Goal: Information Seeking & Learning: Compare options

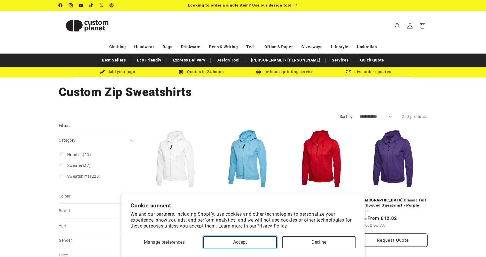
drag, startPoint x: 252, startPoint y: 244, endPoint x: 258, endPoint y: 244, distance: 6.5
click at [252, 244] on button "Accept" at bounding box center [239, 243] width 73 height 12
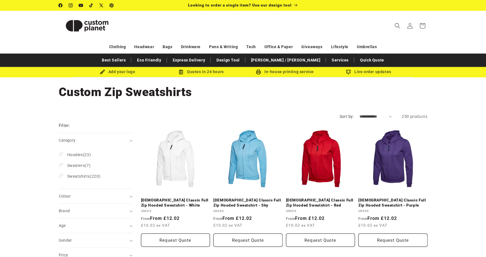
click at [267, 69] on div "Add your logo Quotes in 24 hours In-house printing service Live order updates" at bounding box center [243, 72] width 340 height 10
click at [271, 72] on div "In-house printing service" at bounding box center [285, 71] width 84 height 7
click at [88, 28] on img at bounding box center [87, 26] width 57 height 26
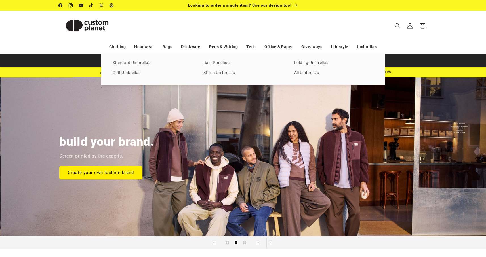
scroll to position [0, 486]
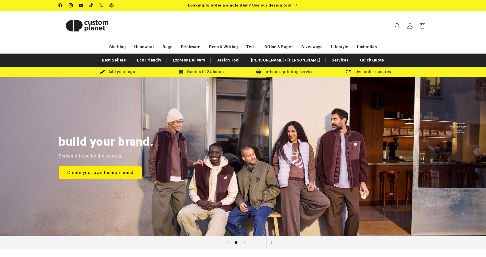
click at [433, 43] on div "Clothing Headwear Bags Drinkware Pens & Writing Tech Office & Paper Giveaways L…" at bounding box center [243, 47] width 397 height 10
click at [424, 39] on header "Search My Account / Order Progress Cart Clothing Clothing T-shirts" at bounding box center [243, 26] width 397 height 30
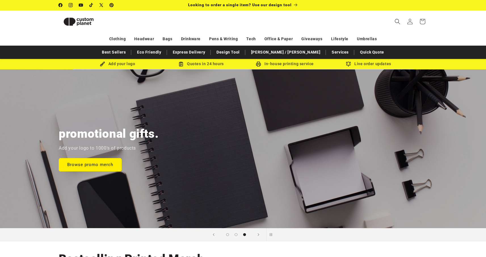
scroll to position [0, 0]
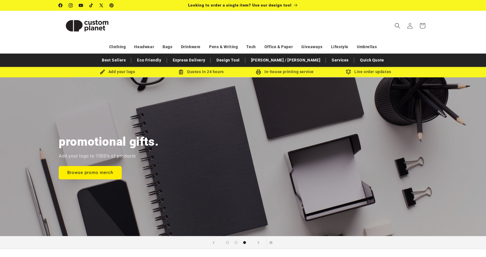
click at [456, 44] on nav "Clothing Headwear Bags Drinkware Pens & Writing Tech Office & Paper Giveaways L…" at bounding box center [243, 46] width 486 height 13
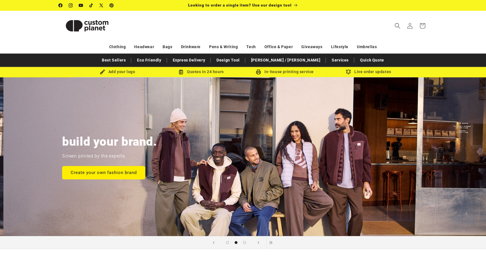
scroll to position [0, 486]
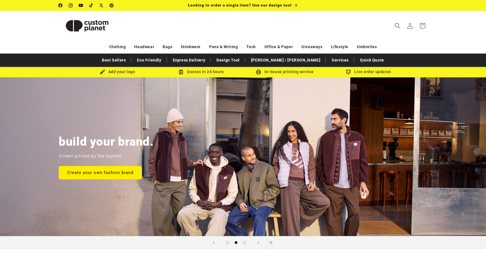
click at [311, 32] on header "Search My Account / Order Progress Cart Clothing Clothing T-shirts" at bounding box center [243, 26] width 397 height 30
click at [314, 23] on header "Search My Account / Order Progress Cart Clothing Clothing T-shirts" at bounding box center [243, 26] width 397 height 30
click at [325, 24] on header "Search My Account / Order Progress Cart Clothing Clothing T-shirts" at bounding box center [243, 26] width 397 height 30
click at [326, 23] on header "Search My Account / Order Progress Cart Clothing Clothing T-shirts" at bounding box center [243, 26] width 397 height 30
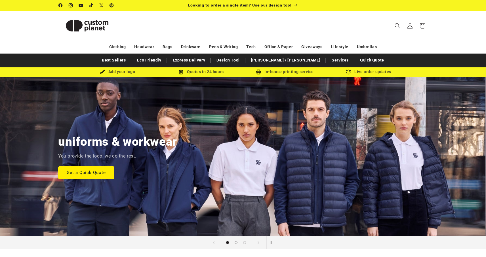
scroll to position [0, 0]
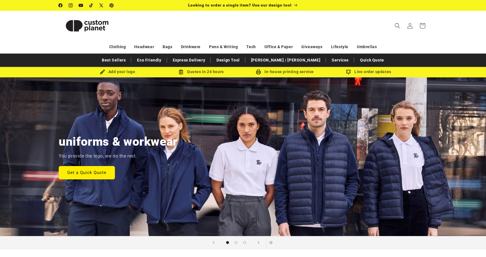
click at [439, 34] on header "Search My Account / Order Progress Cart Clothing Clothing T-shirts" at bounding box center [243, 26] width 397 height 30
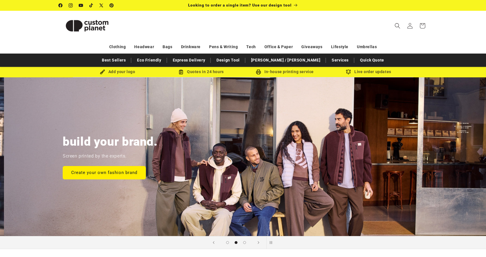
scroll to position [0, 486]
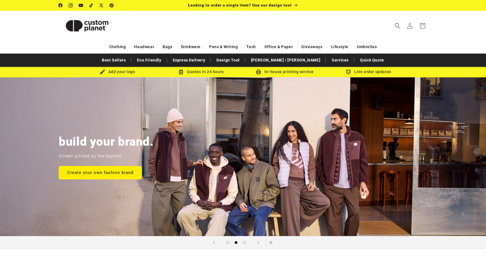
click at [179, 21] on header "Search My Account / Order Progress Cart Clothing Clothing T-shirts" at bounding box center [243, 26] width 397 height 30
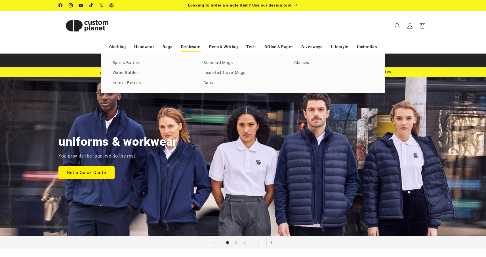
scroll to position [0, 0]
click at [226, 72] on link "Insulated Travel Mugs" at bounding box center [242, 73] width 79 height 8
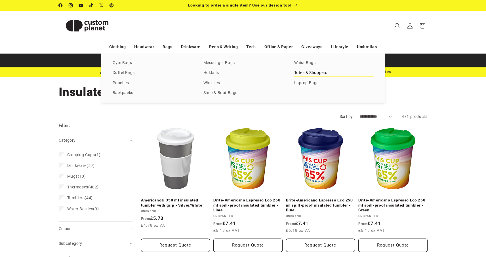
click at [302, 73] on link "Totes & Shoppers" at bounding box center [333, 73] width 79 height 8
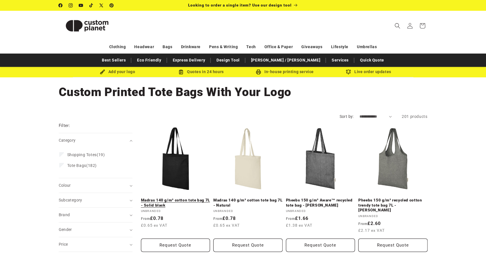
click at [174, 198] on link "Madras 140 g/m² cotton tote bag 7L - Solid black" at bounding box center [175, 203] width 69 height 10
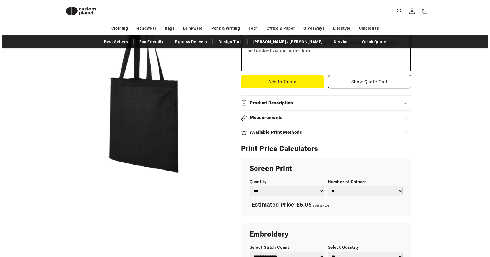
scroll to position [194, 0]
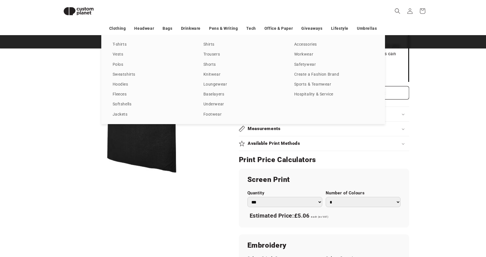
drag, startPoint x: 434, startPoint y: 84, endPoint x: 419, endPoint y: 83, distance: 14.8
click at [434, 84] on div "T-shirts Vests Polos Sweatshirts Hoodies Fleeces Softshells Jackets Shirts Trou…" at bounding box center [243, 79] width 486 height 89
drag, startPoint x: 444, startPoint y: 58, endPoint x: 430, endPoint y: 43, distance: 20.7
click at [442, 56] on div "T-shirts Vests Polos Sweatshirts Hoodies Fleeces Softshells Jackets Shirts Trou…" at bounding box center [243, 79] width 486 height 89
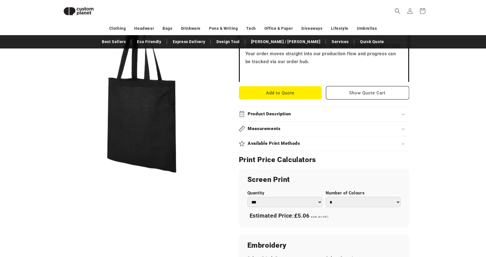
click at [468, 16] on sticky-header "Search My Account / Order Progress Cart Clothing Clothing T-shirts" at bounding box center [243, 11] width 486 height 22
click at [394, 10] on icon "Search" at bounding box center [397, 11] width 6 height 6
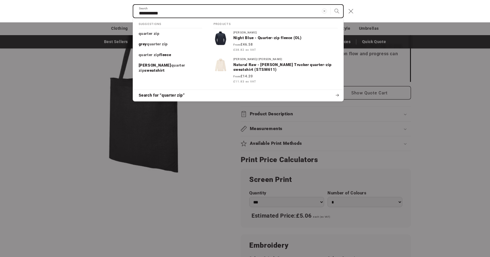
click at [139, 13] on input "**********" at bounding box center [238, 11] width 210 height 13
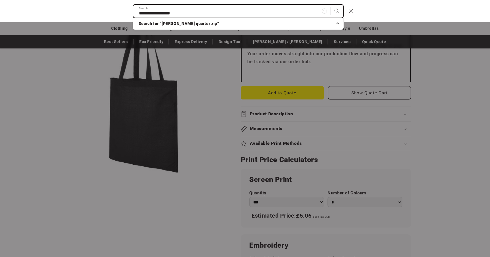
type input "**********"
click at [331, 5] on button "Search" at bounding box center [337, 11] width 12 height 12
click at [202, 10] on input "**********" at bounding box center [238, 11] width 210 height 13
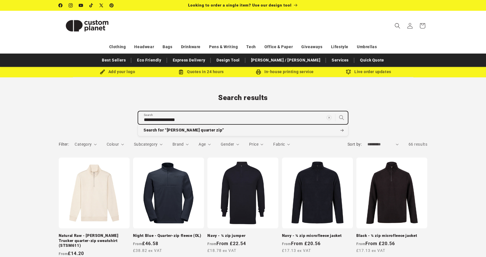
drag, startPoint x: 159, startPoint y: 118, endPoint x: 132, endPoint y: 117, distance: 26.7
click at [134, 119] on div "**********" at bounding box center [243, 108] width 397 height 31
type input "**********"
click at [138, 125] on button "Search for “russel quarter zip”" at bounding box center [243, 130] width 210 height 11
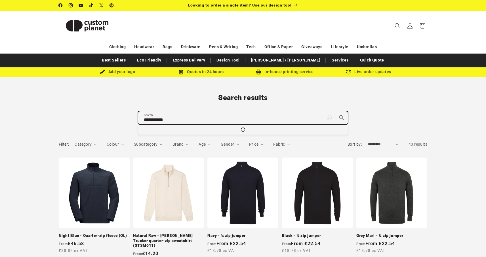
drag, startPoint x: 170, startPoint y: 118, endPoint x: 174, endPoint y: 118, distance: 4.0
click at [170, 118] on input "**********" at bounding box center [243, 118] width 210 height 13
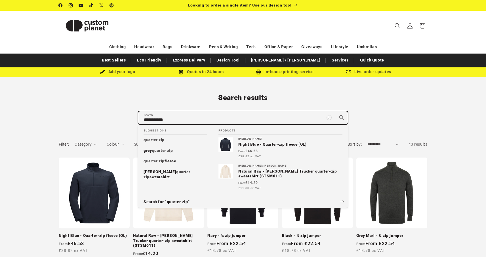
type input "**********"
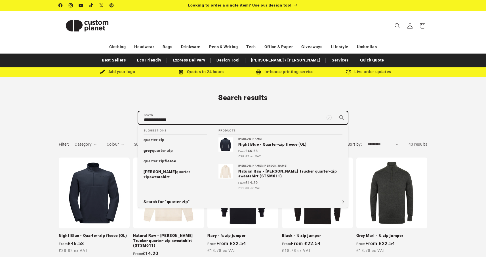
type input "**********"
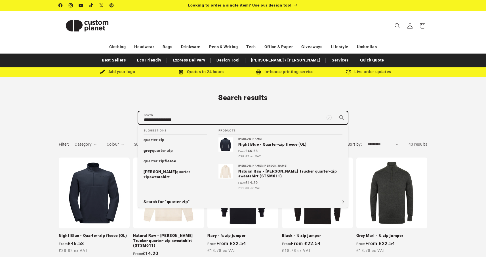
type input "**********"
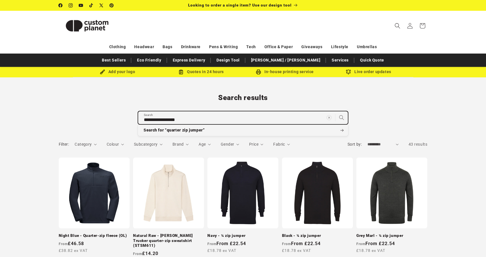
type input "**********"
click at [138, 125] on button "Search for “quarter zip jumper”" at bounding box center [243, 130] width 210 height 11
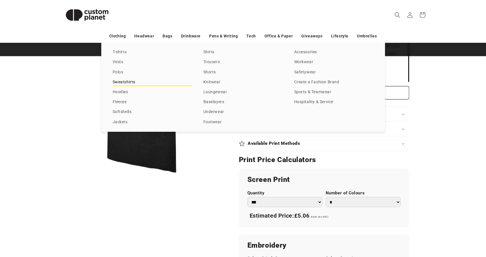
click at [119, 81] on link "Sweatshirts" at bounding box center [152, 83] width 79 height 8
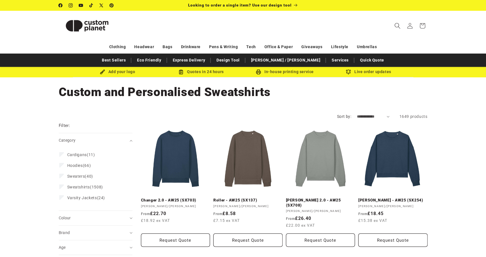
click at [397, 26] on icon "Search" at bounding box center [397, 26] width 6 height 6
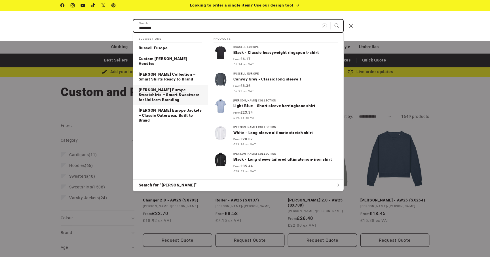
type input "******"
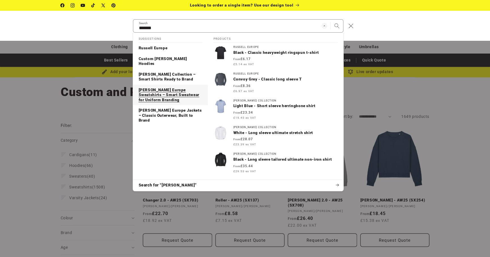
click at [147, 88] on p "[PERSON_NAME] Europe Sweatshirts – Smart Sweatwear for Uniform Branding" at bounding box center [171, 95] width 64 height 15
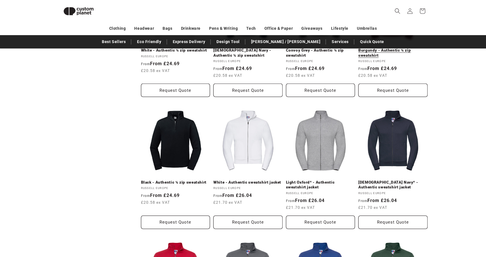
scroll to position [423, 0]
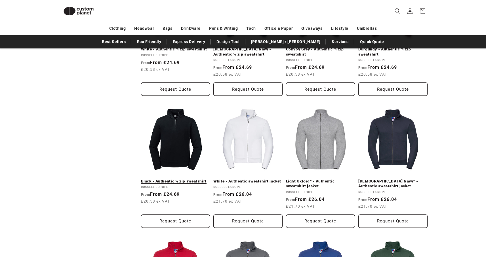
click at [173, 179] on link "Black - Authentic ¼ zip sweatshirt" at bounding box center [175, 181] width 69 height 5
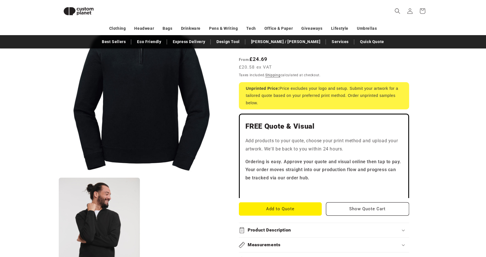
scroll to position [89, 0]
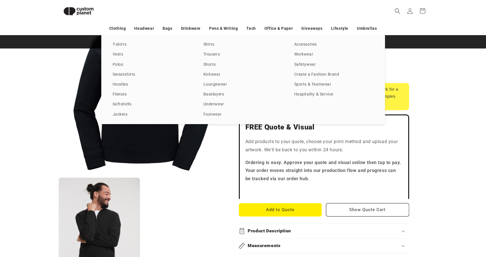
click at [440, 109] on div "T-shirts Vests Polos Sweatshirts Hoodies Fleeces Softshells Jackets Shirts Trou…" at bounding box center [243, 79] width 486 height 89
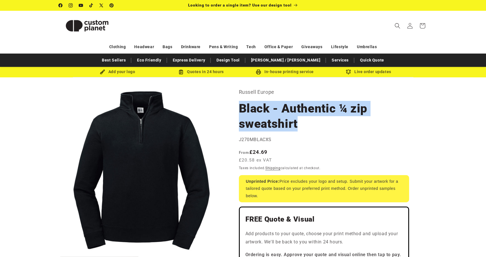
drag, startPoint x: 242, startPoint y: 108, endPoint x: 323, endPoint y: 129, distance: 83.8
click at [323, 129] on h1 "Black - Authentic ¼ zip sweatshirt" at bounding box center [324, 116] width 170 height 31
copy h1 "Black - Authentic ¼ zip sweatshirt"
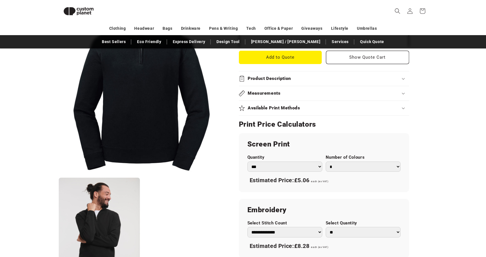
scroll to position [243, 0]
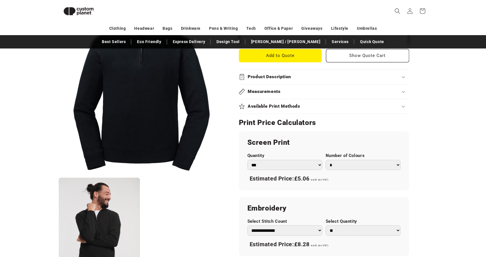
click at [316, 166] on select "*** *** *** **** **** **** ***** *****" at bounding box center [284, 165] width 75 height 10
click at [247, 160] on select "*** *** *** **** **** **** ***** *****" at bounding box center [284, 165] width 75 height 10
click at [436, 122] on div "Skip to product information Open media 1 in modal Open media 2 in modal NaN / o…" at bounding box center [243, 115] width 397 height 557
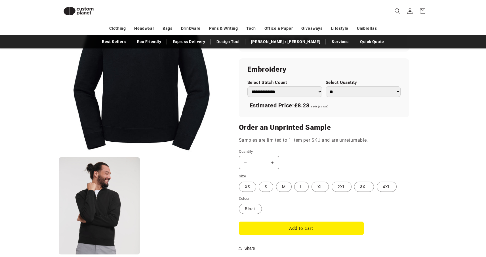
scroll to position [384, 0]
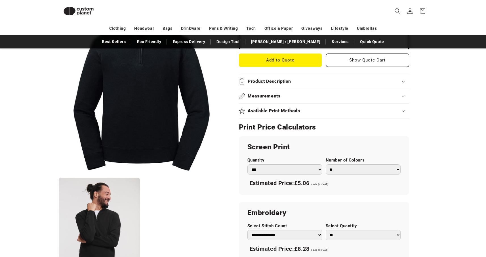
scroll to position [272, 0]
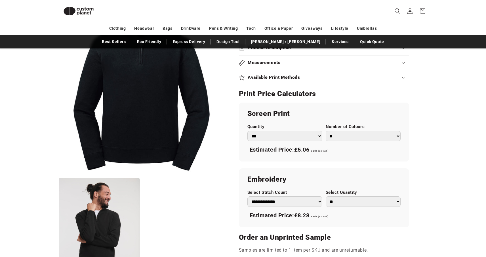
click at [392, 135] on select "* * * * * * *" at bounding box center [363, 136] width 75 height 10
click at [326, 131] on select "* * * * * * *" at bounding box center [363, 136] width 75 height 10
click at [438, 129] on div "Skip to product information Open media 1 in modal Open media 2 in modal NaN / o…" at bounding box center [243, 86] width 397 height 557
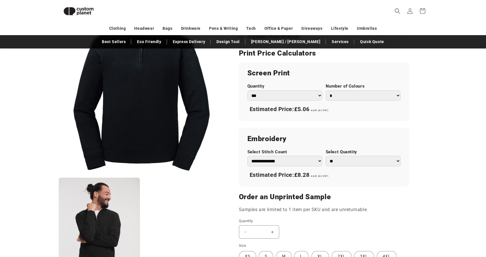
scroll to position [317, 0]
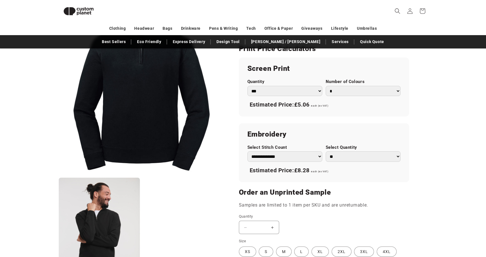
click at [312, 157] on select "**********" at bounding box center [284, 157] width 75 height 10
click at [247, 152] on select "**********" at bounding box center [284, 157] width 75 height 10
click at [362, 156] on select "** ** *** *** *** **** **** ****" at bounding box center [363, 157] width 75 height 10
click at [326, 152] on select "** ** *** *** *** **** **** ****" at bounding box center [363, 157] width 75 height 10
click at [361, 156] on select "** ** *** *** *** **** **** ****" at bounding box center [363, 157] width 75 height 10
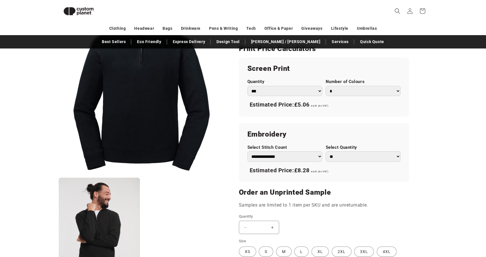
click at [326, 152] on select "** ** *** *** *** **** **** ****" at bounding box center [363, 157] width 75 height 10
click at [437, 129] on div "Skip to product information Open media 1 in modal Open media 2 in modal NaN / o…" at bounding box center [243, 41] width 397 height 557
click at [374, 157] on select "** ** *** *** *** **** **** ****" at bounding box center [363, 157] width 75 height 10
click at [326, 152] on select "** ** *** *** *** **** **** ****" at bounding box center [363, 157] width 75 height 10
click at [368, 156] on select "** ** *** *** *** **** **** ****" at bounding box center [363, 157] width 75 height 10
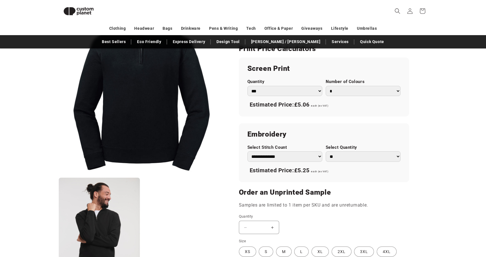
select select "*"
click at [326, 152] on select "** ** *** *** *** **** **** ****" at bounding box center [363, 157] width 75 height 10
click at [442, 149] on product-info "Skip to product information Open media 1 in modal Open media 2 in modal NaN / o…" at bounding box center [243, 42] width 486 height 578
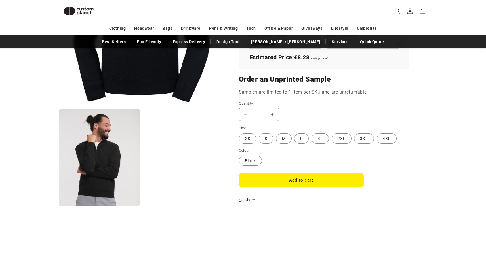
scroll to position [372, 0]
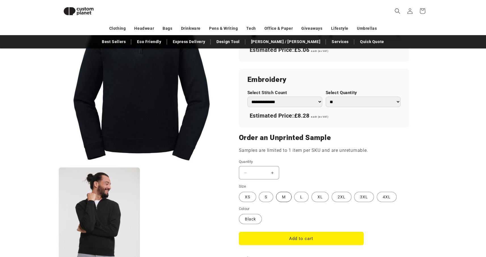
click at [287, 197] on label "M Variant sold out or unavailable" at bounding box center [284, 197] width 16 height 10
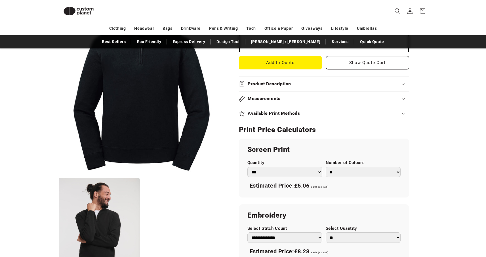
scroll to position [235, 0]
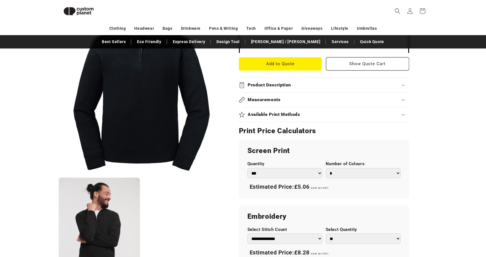
click at [403, 115] on icon at bounding box center [403, 115] width 3 height 2
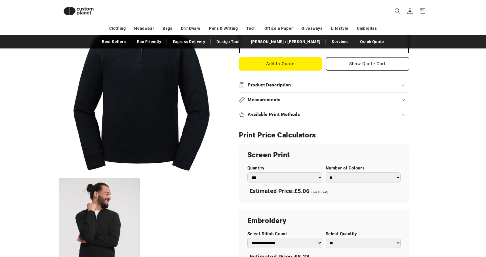
click at [403, 115] on icon at bounding box center [403, 114] width 3 height 1
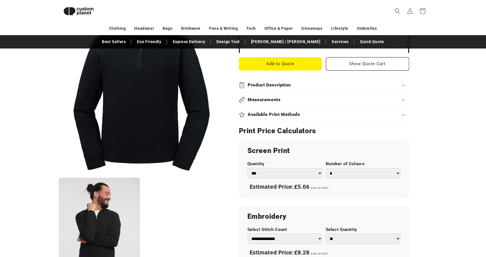
click at [403, 115] on icon at bounding box center [403, 115] width 3 height 2
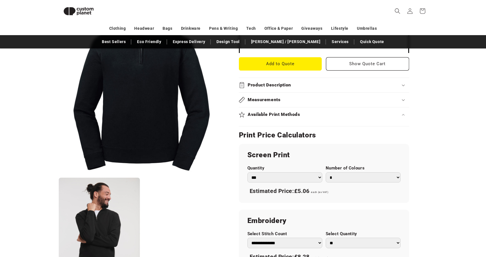
click at [403, 99] on icon at bounding box center [403, 100] width 3 height 2
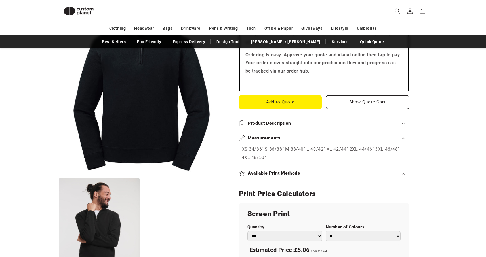
scroll to position [232, 0]
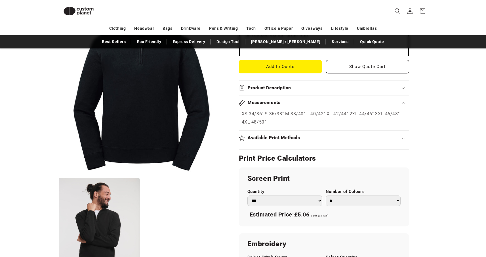
click at [403, 87] on div "Product Description" at bounding box center [324, 88] width 170 height 6
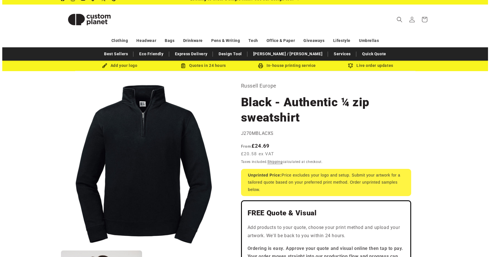
scroll to position [0, 0]
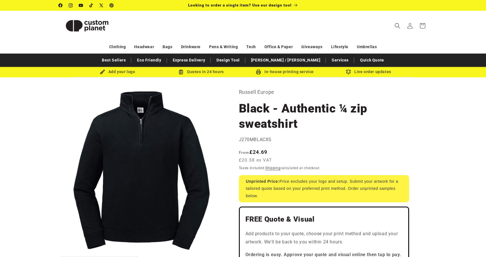
click at [395, 24] on icon "Search" at bounding box center [398, 26] width 6 height 6
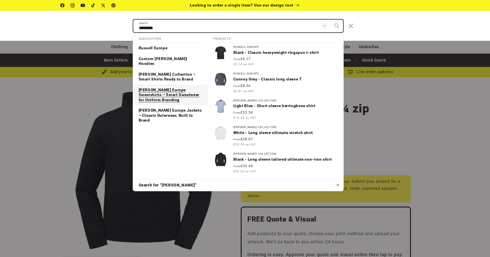
type input "*******"
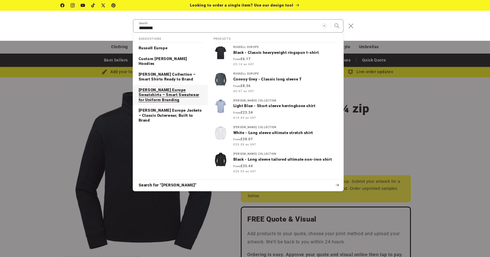
click at [152, 88] on p "Russell Europe Sweatshirts – Smart Sweatwear for Uniform Branding" at bounding box center [171, 95] width 64 height 15
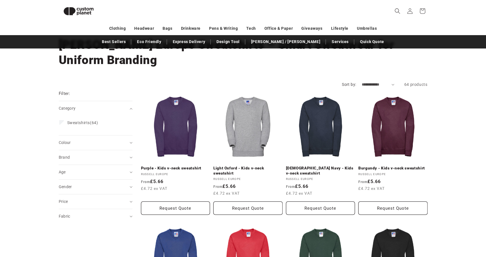
scroll to position [38, 0]
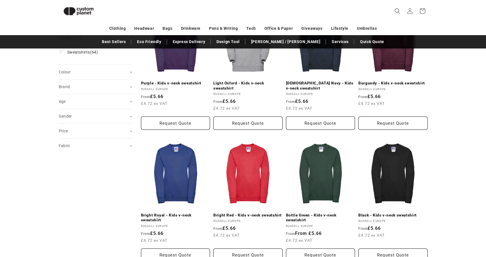
scroll to position [67, 0]
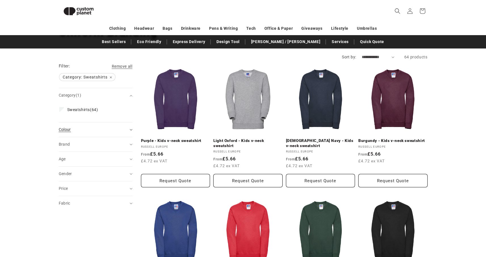
click at [132, 129] on icon "Colour (0 selected)" at bounding box center [131, 130] width 3 height 2
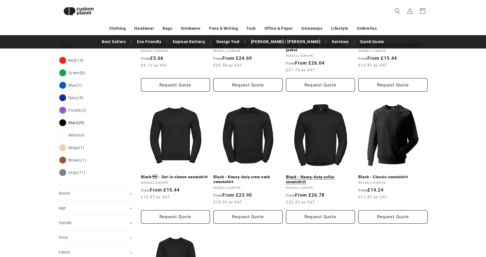
scroll to position [131, 0]
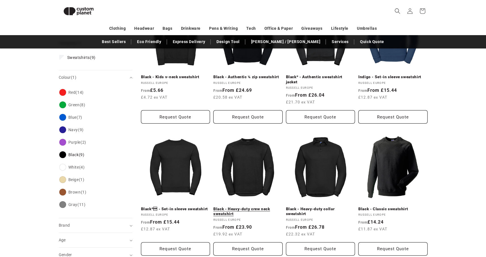
click at [252, 207] on link "Black - Heavy-duty crew neck sweatshirt" at bounding box center [247, 212] width 69 height 10
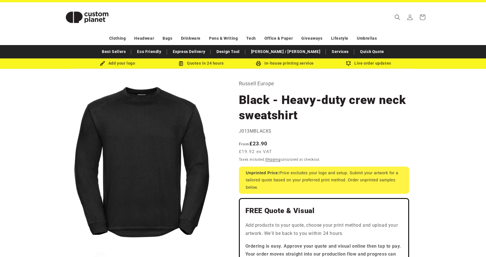
scroll to position [10, 0]
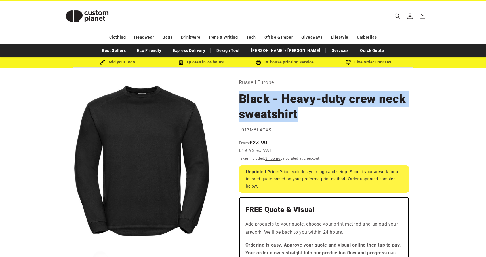
drag, startPoint x: 239, startPoint y: 96, endPoint x: 298, endPoint y: 112, distance: 60.5
click at [298, 112] on h1 "Black - Heavy-duty crew neck sweatshirt" at bounding box center [324, 106] width 170 height 31
copy h1 "Black - Heavy-duty crew neck sweatshirt"
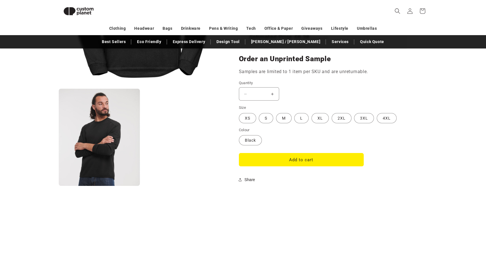
scroll to position [465, 0]
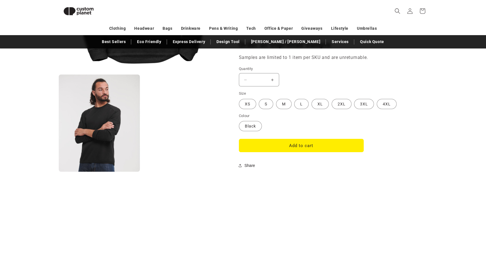
click at [272, 81] on button "Increase quantity for Black - Heavy-duty crew neck sweatshirt" at bounding box center [272, 79] width 13 height 13
click at [274, 80] on button "Increase quantity for Black - Heavy-duty crew neck sweatshirt" at bounding box center [272, 79] width 13 height 13
click at [273, 79] on button "Increase quantity for Black - Heavy-duty crew neck sweatshirt" at bounding box center [272, 79] width 13 height 13
click at [287, 104] on label "M Variant sold out or unavailable" at bounding box center [284, 104] width 16 height 10
click at [273, 80] on button "Increase quantity for Black - Heavy-duty crew neck sweatshirt" at bounding box center [272, 79] width 13 height 13
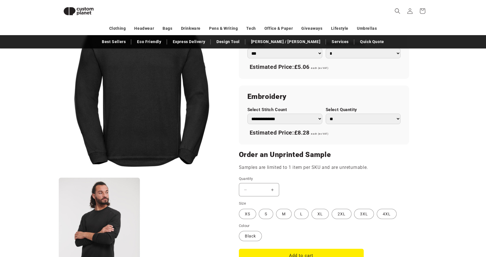
scroll to position [348, 0]
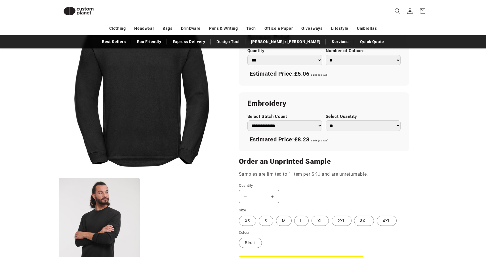
click at [396, 125] on select "** ** *** *** *** **** **** ****" at bounding box center [363, 126] width 75 height 10
select select "*"
click at [326, 121] on select "** ** *** *** *** **** **** ****" at bounding box center [363, 126] width 75 height 10
click at [274, 197] on button "Increase quantity for Black - Heavy-duty crew neck sweatshirt" at bounding box center [272, 196] width 13 height 13
click at [273, 197] on button "Increase quantity for Black - Heavy-duty crew neck sweatshirt" at bounding box center [272, 196] width 13 height 13
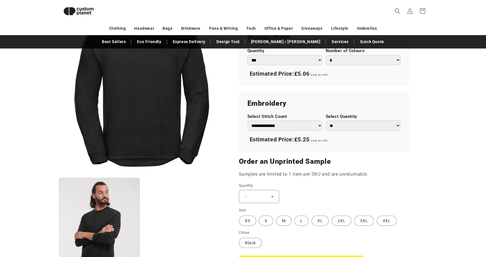
click at [260, 195] on input "*" at bounding box center [259, 196] width 14 height 13
type input "*"
click at [393, 176] on p "Samples are limited to 1 item per SKU and are unreturnable." at bounding box center [324, 175] width 170 height 8
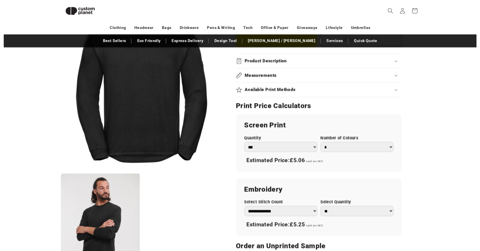
scroll to position [253, 0]
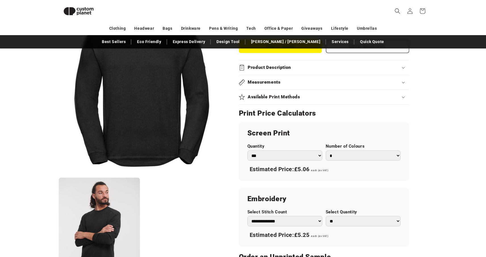
click at [318, 156] on select "*** *** *** **** **** **** ***** *****" at bounding box center [284, 156] width 75 height 10
click at [247, 151] on select "*** *** *** **** **** **** ***** *****" at bounding box center [284, 156] width 75 height 10
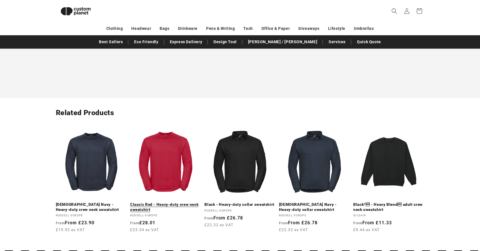
scroll to position [839, 0]
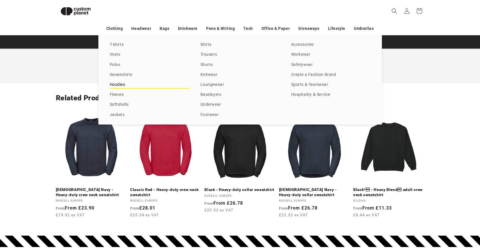
click at [119, 82] on link "Hoodies" at bounding box center [149, 85] width 79 height 8
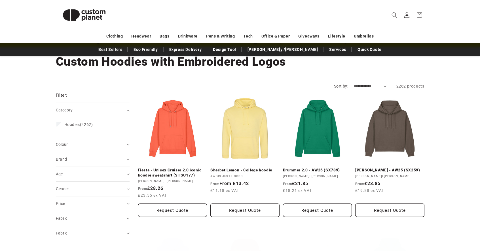
scroll to position [32, 0]
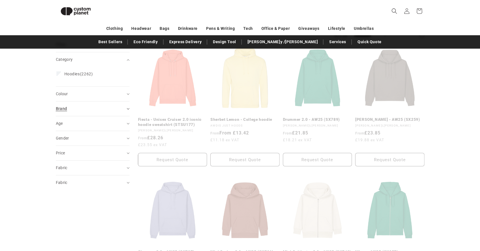
scroll to position [70, 0]
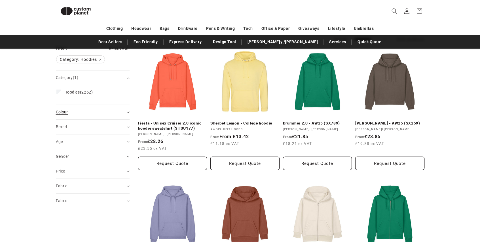
click at [128, 111] on summary "Colour (0)" at bounding box center [93, 112] width 74 height 14
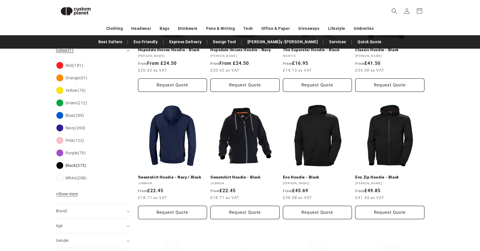
scroll to position [206, 0]
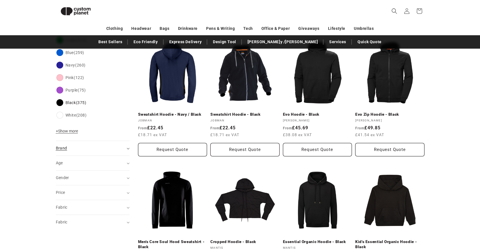
click at [128, 148] on icon "Brand (0 selected)" at bounding box center [128, 149] width 3 height 2
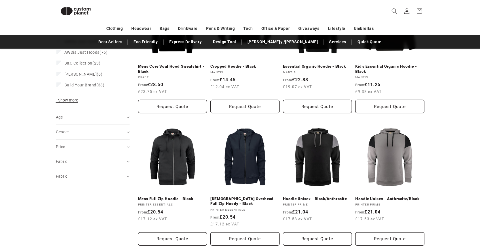
scroll to position [386, 0]
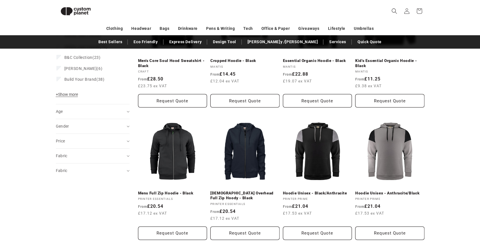
click at [72, 95] on span "+ Show more" at bounding box center [67, 94] width 22 height 5
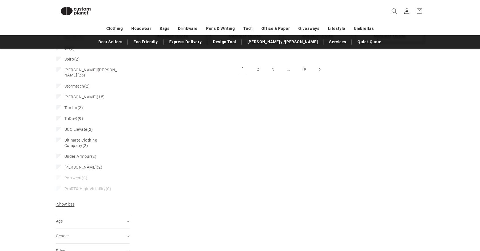
scroll to position [574, 0]
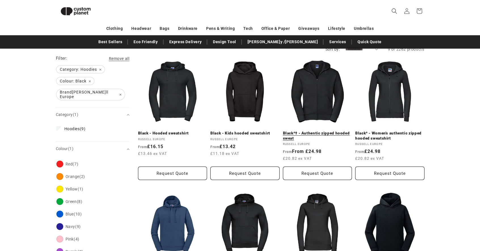
scroll to position [51, 0]
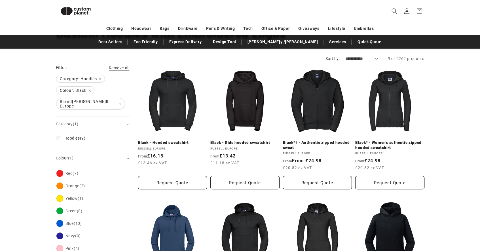
click at [288, 143] on link "Black*† - Authentic zipped hooded sweat" at bounding box center [317, 145] width 69 height 10
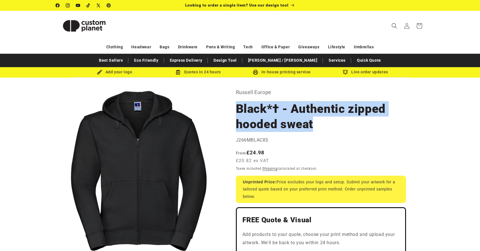
drag, startPoint x: 236, startPoint y: 107, endPoint x: 321, endPoint y: 127, distance: 87.7
click at [321, 127] on h1 "Black*† - Authentic zipped hooded sweat" at bounding box center [321, 116] width 170 height 31
copy h1 "Black*† - Authentic zipped hooded sweat"
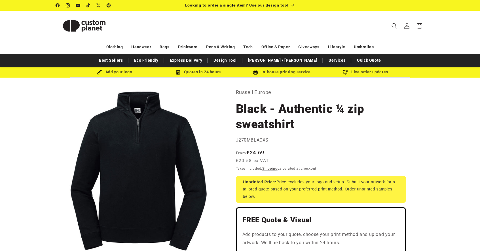
drag, startPoint x: 236, startPoint y: 159, endPoint x: 251, endPoint y: 159, distance: 14.5
click at [251, 159] on span "£20.58 ex VAT" at bounding box center [252, 160] width 33 height 7
click at [30, 38] on sticky-header "Search My Account / Order Progress Cart Clothing Clothing T-shirts" at bounding box center [240, 26] width 480 height 30
click at [276, 23] on header "Search My Account / Order Progress Cart Clothing Clothing T-shirts" at bounding box center [240, 26] width 397 height 30
click at [224, 26] on header "Search My Account / Order Progress Cart Clothing Clothing T-shirts" at bounding box center [240, 26] width 397 height 30
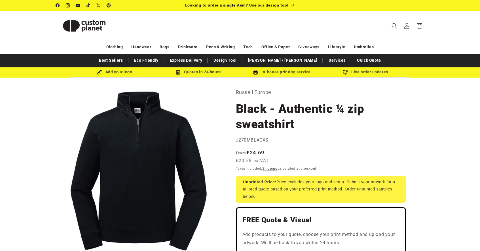
click at [274, 151] on div "Regular price From £24.69 £20.58 ex VAT Regular price Sale price £24.69 Unit pr…" at bounding box center [321, 156] width 170 height 17
drag, startPoint x: 270, startPoint y: 152, endPoint x: 251, endPoint y: 152, distance: 18.7
click at [251, 152] on span "From £24.69 £20.58 ex VAT" at bounding box center [254, 155] width 36 height 15
click at [283, 149] on div "Regular price From £24.69 £20.58 ex VAT Regular price Sale price £24.69 Unit pr…" at bounding box center [321, 156] width 170 height 17
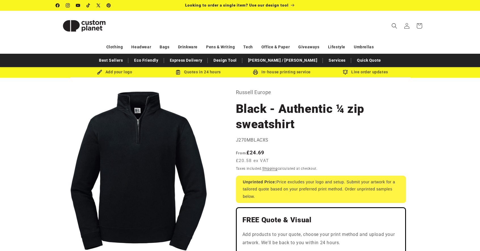
drag, startPoint x: 236, startPoint y: 159, endPoint x: 270, endPoint y: 160, distance: 33.8
click at [270, 160] on span "From £24.69 £20.58 ex VAT" at bounding box center [254, 155] width 36 height 15
click at [253, 157] on span "£20.58 ex VAT" at bounding box center [252, 160] width 33 height 7
drag, startPoint x: 251, startPoint y: 159, endPoint x: 239, endPoint y: 159, distance: 12.5
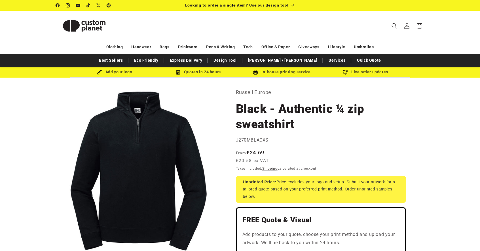
click at [239, 159] on span "£20.58 ex VAT" at bounding box center [252, 160] width 33 height 7
copy span "20.58"
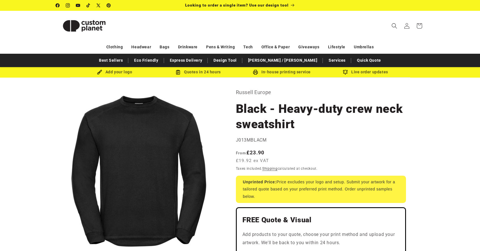
drag, startPoint x: 239, startPoint y: 159, endPoint x: 251, endPoint y: 160, distance: 11.9
click at [251, 160] on span "£19.92 ex VAT" at bounding box center [252, 160] width 33 height 7
copy span "19.92"
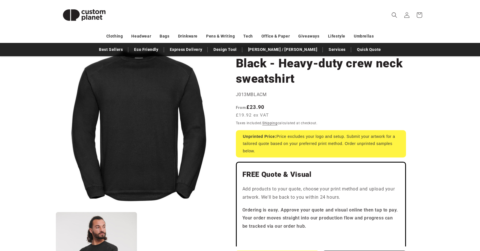
scroll to position [46, 0]
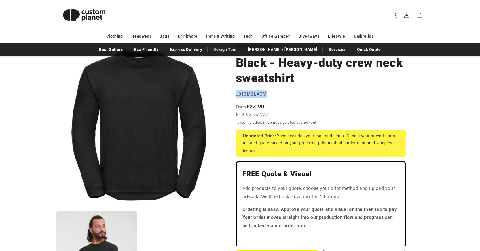
drag, startPoint x: 236, startPoint y: 94, endPoint x: 267, endPoint y: 95, distance: 30.7
copy span "J013MBLACM"
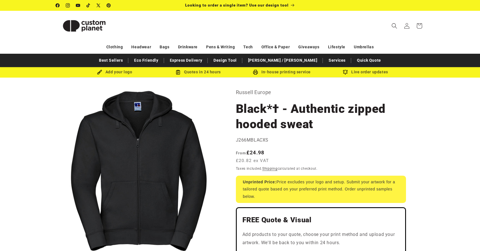
drag, startPoint x: 239, startPoint y: 159, endPoint x: 251, endPoint y: 160, distance: 11.9
click at [251, 160] on span "£20.82 ex VAT" at bounding box center [252, 160] width 33 height 7
copy span "20.82"
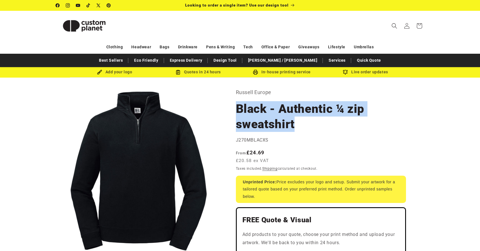
drag, startPoint x: 235, startPoint y: 106, endPoint x: 296, endPoint y: 125, distance: 63.3
copy h1 "Black - Authentic ¼ zip sweatshirt"
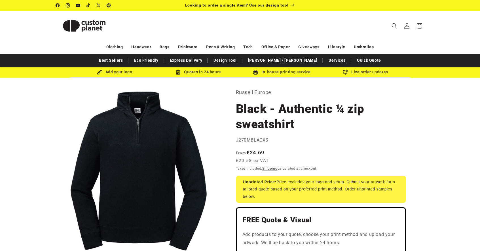
click at [232, 18] on header "Search My Account / Order Progress Cart Clothing Clothing T-shirts" at bounding box center [240, 26] width 397 height 30
click at [394, 25] on icon "Search" at bounding box center [395, 26] width 6 height 6
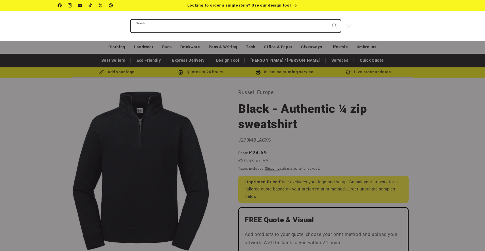
paste input "**********"
type input "**********"
click at [328, 20] on button "Search" at bounding box center [334, 26] width 12 height 12
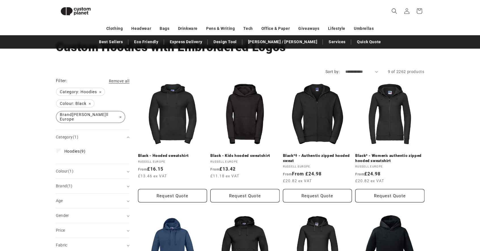
scroll to position [42, 0]
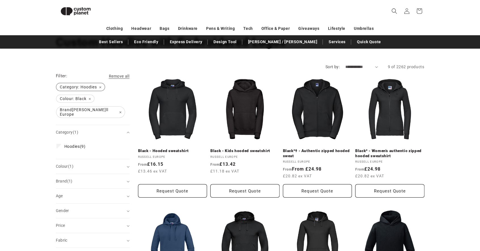
click at [101, 87] on span "Category: Hoodies Remove filter" at bounding box center [80, 86] width 48 height 7
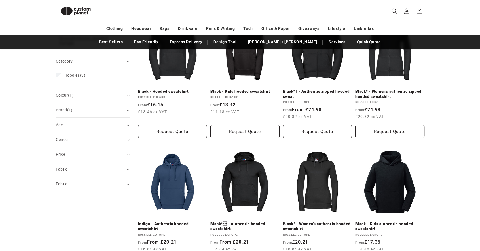
scroll to position [75, 0]
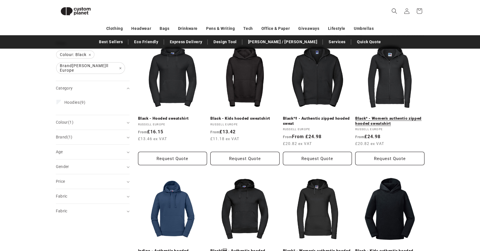
click at [377, 119] on link "Black* - Women's authentic zipped hooded sweatshirt" at bounding box center [390, 121] width 69 height 10
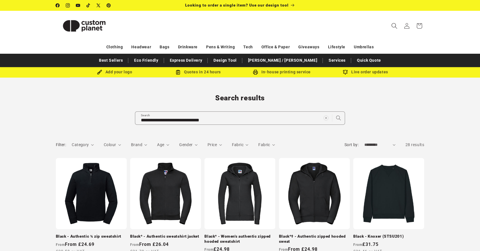
click at [395, 26] on icon "Search" at bounding box center [395, 26] width 6 height 6
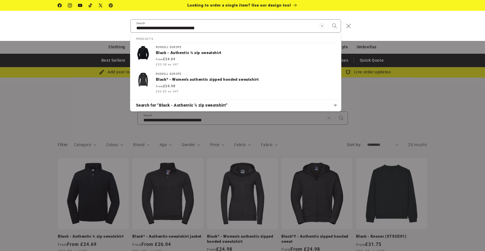
click at [0, 26] on div "Search" at bounding box center [0, 26] width 0 height 0
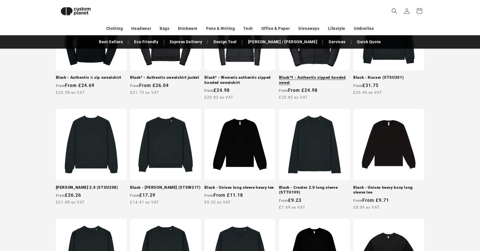
scroll to position [166, 0]
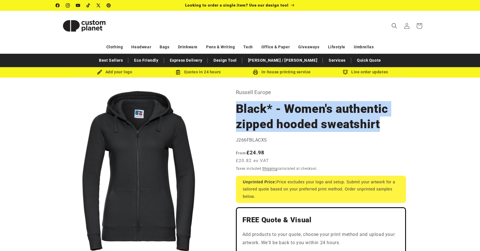
drag, startPoint x: 243, startPoint y: 106, endPoint x: 384, endPoint y: 121, distance: 141.2
copy h1 "Black* - Women's authentic zipped hooded sweatshirt"
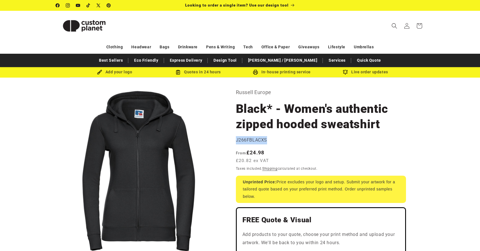
drag, startPoint x: 269, startPoint y: 139, endPoint x: 233, endPoint y: 140, distance: 36.6
copy span "J266FBLACXS"
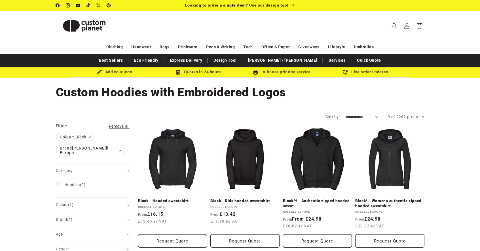
click at [320, 198] on link "Black*† - Authentic zipped hooded sweat" at bounding box center [317, 203] width 69 height 10
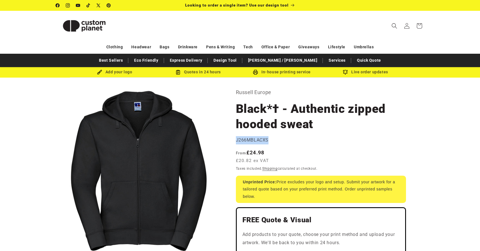
drag, startPoint x: 236, startPoint y: 140, endPoint x: 274, endPoint y: 140, distance: 37.5
copy span "J266MBLACXS"
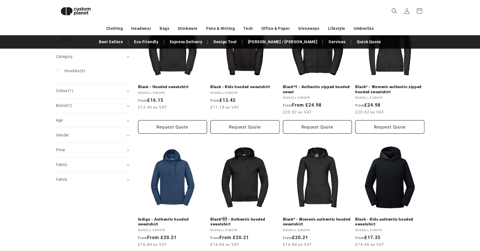
scroll to position [114, 0]
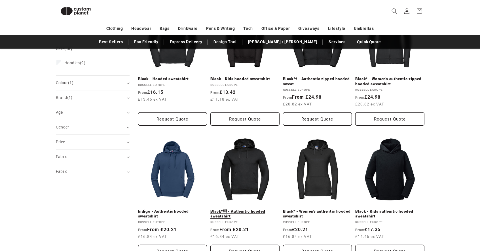
click at [241, 209] on link "Black* - Authentic hooded sweatshirt" at bounding box center [245, 214] width 69 height 10
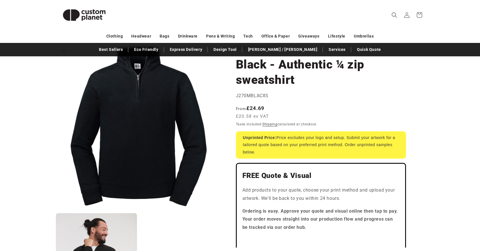
scroll to position [50, 0]
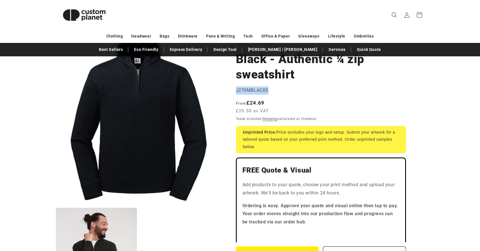
drag, startPoint x: 272, startPoint y: 89, endPoint x: 232, endPoint y: 87, distance: 39.8
copy span "J270MBLACXS"
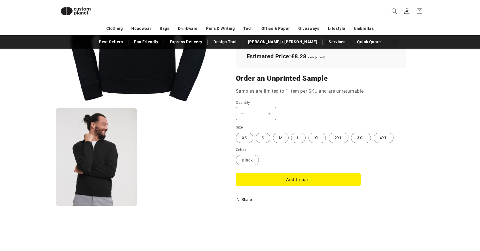
scroll to position [314, 0]
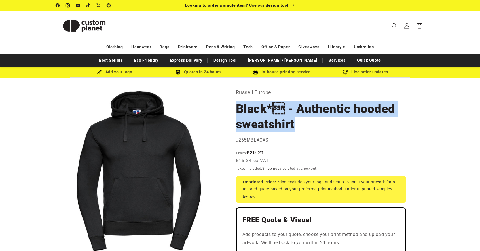
drag, startPoint x: 237, startPoint y: 107, endPoint x: 297, endPoint y: 122, distance: 61.3
click at [300, 122] on h1 "Black* - Authentic hooded sweatshirt" at bounding box center [321, 116] width 170 height 31
copy h1 "Black* - Authentic hooded sweatshirt"
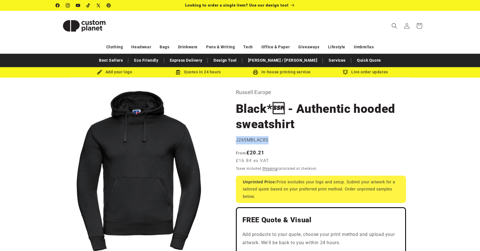
drag, startPoint x: 237, startPoint y: 140, endPoint x: 272, endPoint y: 140, distance: 35.8
copy span "J265MBLACXS"
